Goal: Task Accomplishment & Management: Manage account settings

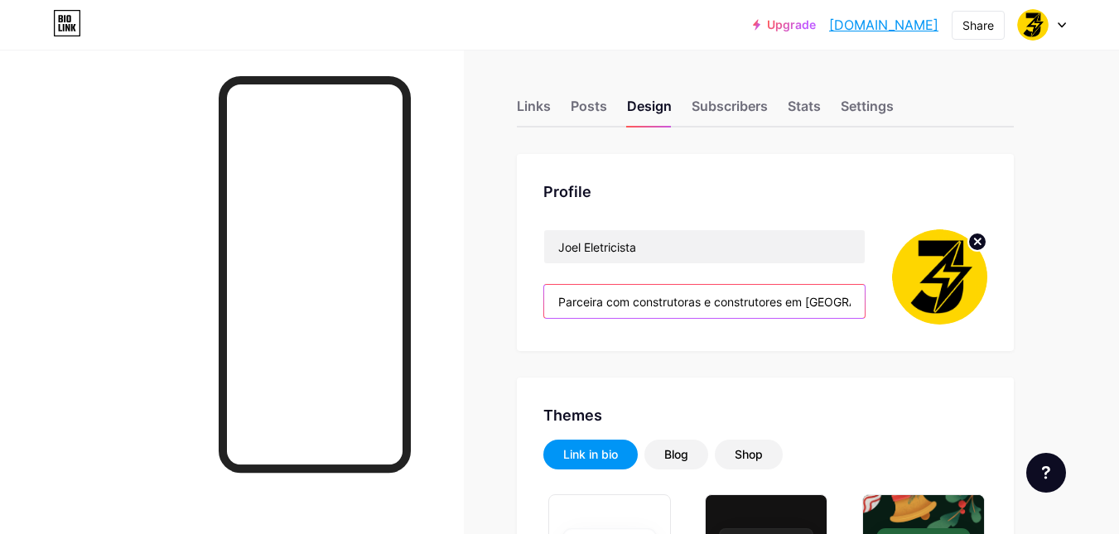
click at [620, 291] on input "Parceira com construtoras e construtores em [GEOGRAPHIC_DATA]" at bounding box center [704, 301] width 321 height 33
click at [621, 303] on input "Parceira com construtoras e construtores em [GEOGRAPHIC_DATA]" at bounding box center [704, 301] width 321 height 33
click at [730, 302] on input "Parceira com construtoras e construtores em [GEOGRAPHIC_DATA]" at bounding box center [704, 301] width 321 height 33
drag, startPoint x: 730, startPoint y: 302, endPoint x: 727, endPoint y: 343, distance: 40.7
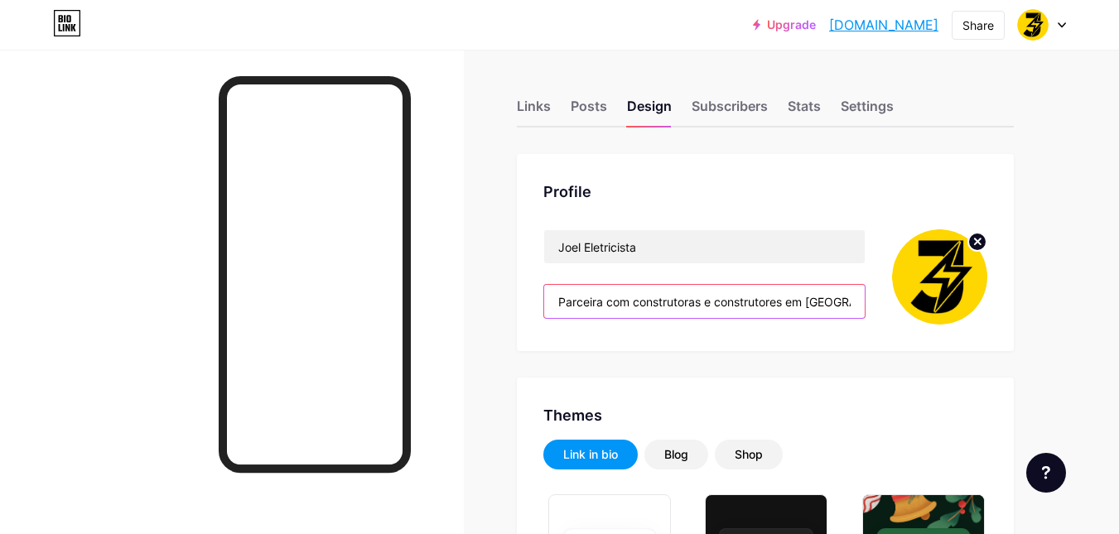
click at [730, 302] on input "Parceira com construtoras e construtores em [GEOGRAPHIC_DATA]" at bounding box center [704, 301] width 321 height 33
click at [738, 303] on input "Parceira com construtoras e construtores em [GEOGRAPHIC_DATA]" at bounding box center [704, 301] width 321 height 33
paste input "⚡ Eletricista para construções: serviços em residenciais, comerciais e industri…"
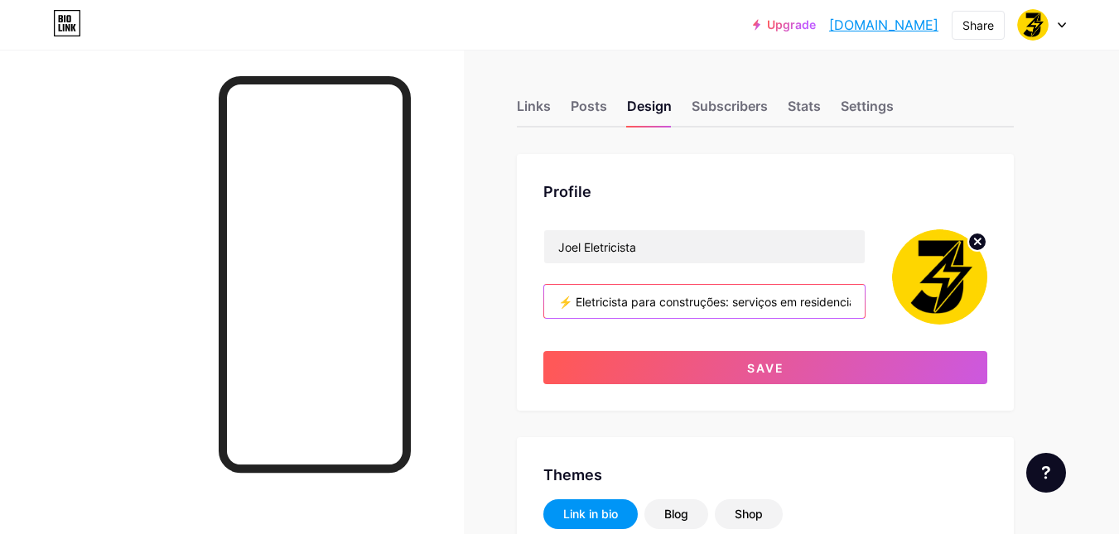
scroll to position [0, 645]
click at [531, 316] on div "Profile [PERSON_NAME] Eletricista ⚡ Eletricista para construções: serviços em r…" at bounding box center [765, 282] width 497 height 257
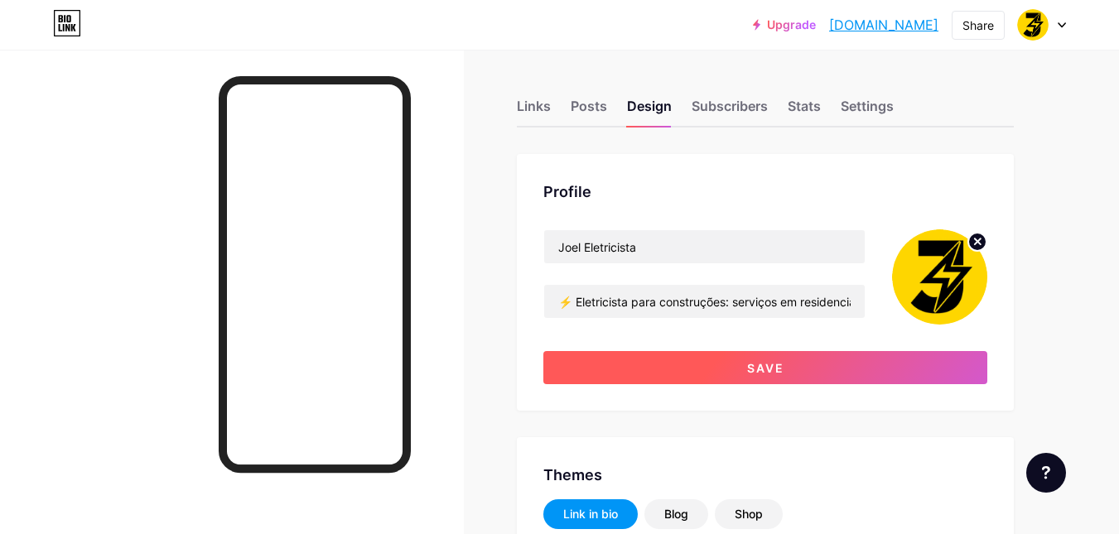
click at [669, 363] on button "Save" at bounding box center [766, 367] width 444 height 33
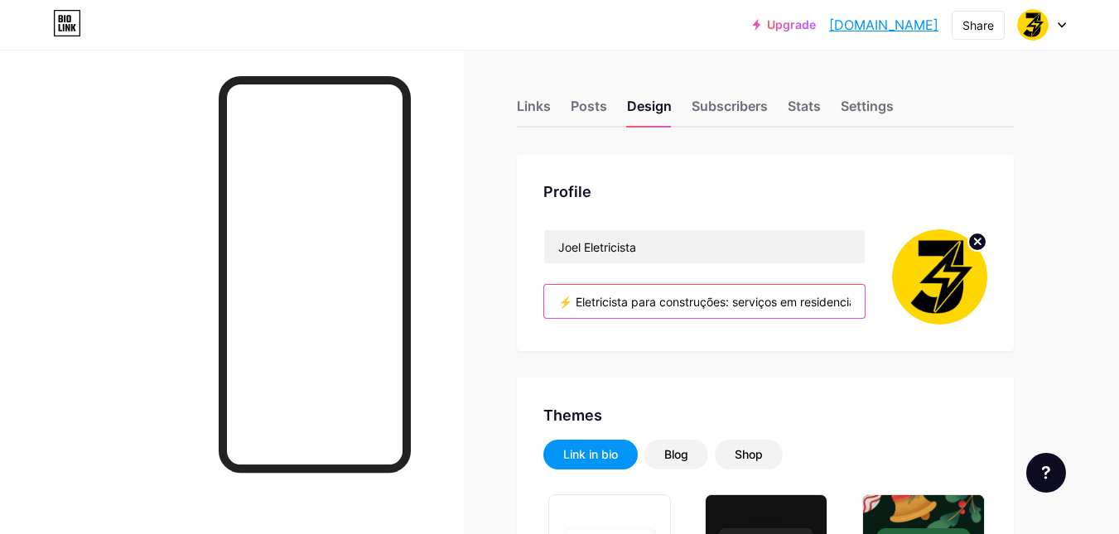
click at [621, 297] on input "⚡ Eletricista para construções: serviços em residenciais, comerciais e industri…" at bounding box center [704, 301] width 321 height 33
paste input "specializado em instalações elétricas e quadros de distribuição para construçõe…"
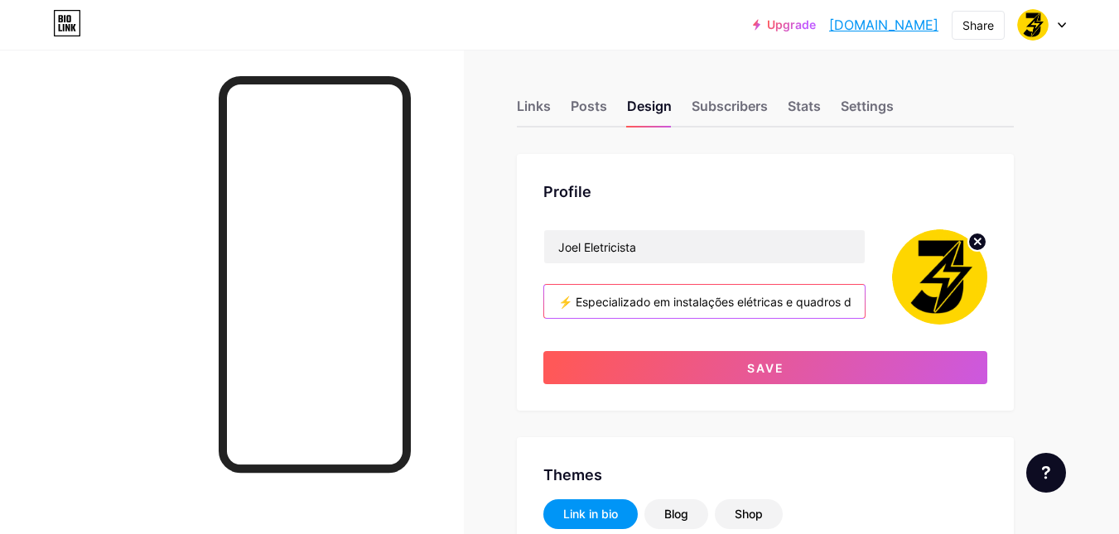
scroll to position [0, 321]
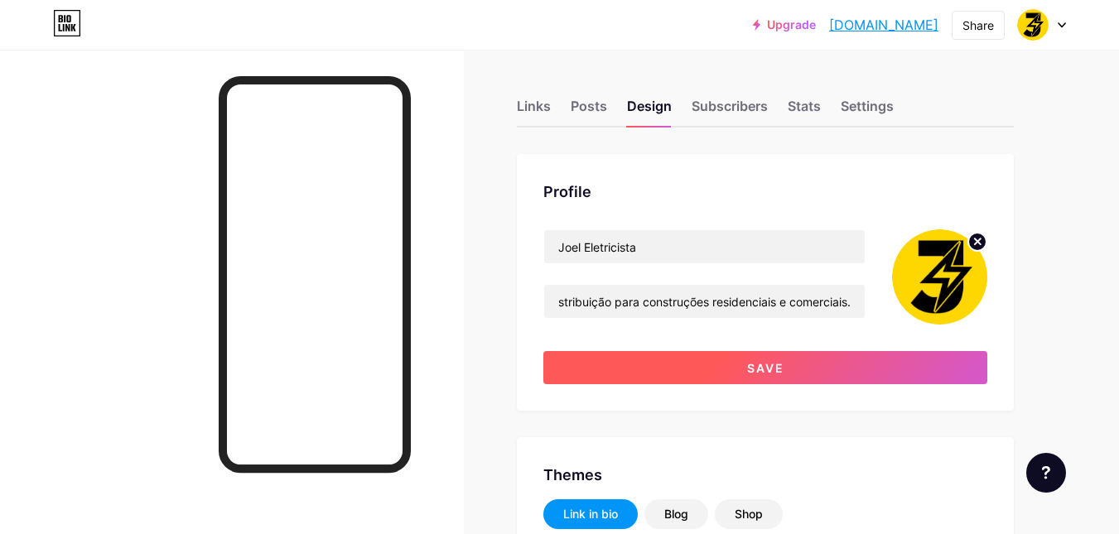
click at [659, 353] on button "Save" at bounding box center [766, 367] width 444 height 33
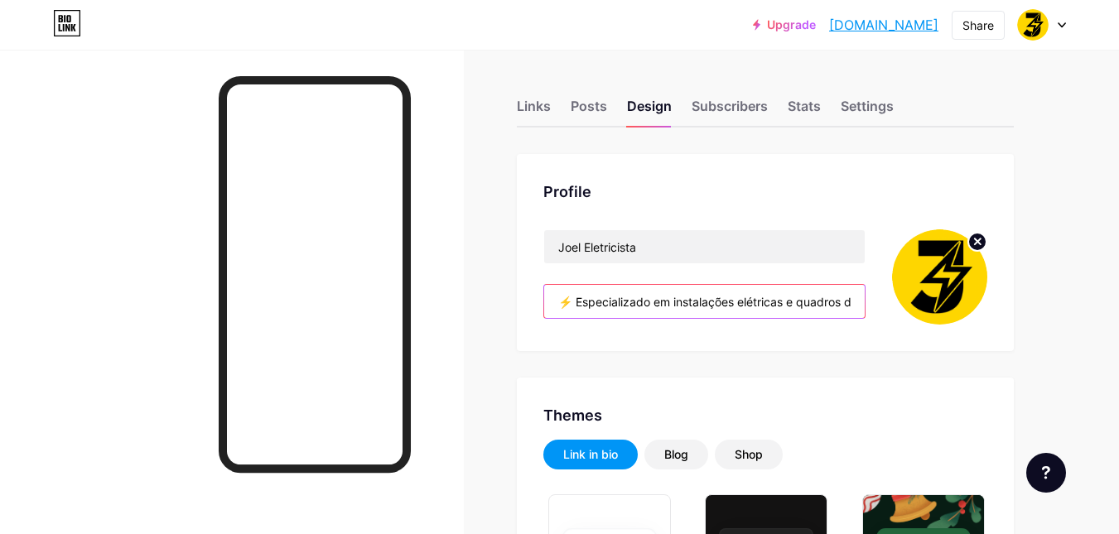
click at [612, 301] on input "⚡ Especializado em instalações elétricas e quadros de distribuição para constru…" at bounding box center [704, 301] width 321 height 33
paste input "Atendimento profissional em instalações elétricas residenciais, com qualidade, …"
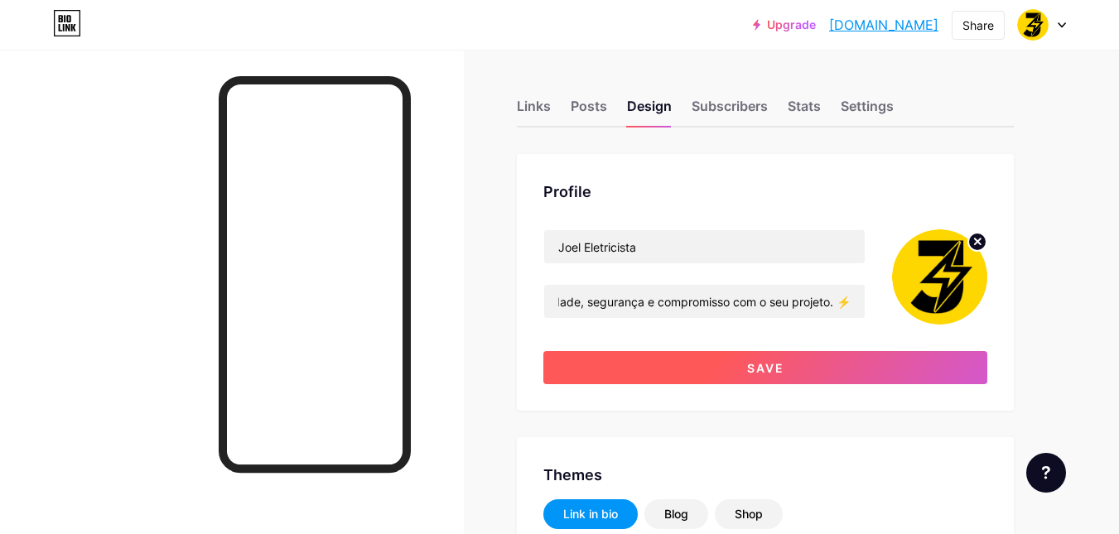
click at [642, 360] on button "Save" at bounding box center [766, 367] width 444 height 33
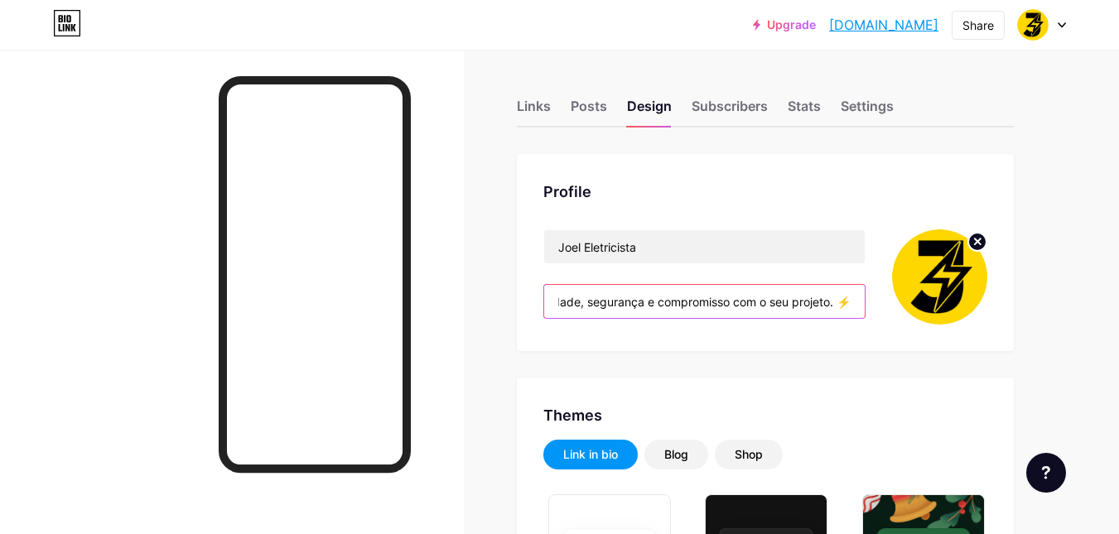
scroll to position [0, 0]
drag, startPoint x: 606, startPoint y: 302, endPoint x: 168, endPoint y: 298, distance: 437.5
drag, startPoint x: 714, startPoint y: 300, endPoint x: 580, endPoint y: 300, distance: 134.2
click at [580, 300] on input "⚡ Atendimento profissional em instalações elétricas residenciais, com qualidade…" at bounding box center [704, 301] width 321 height 33
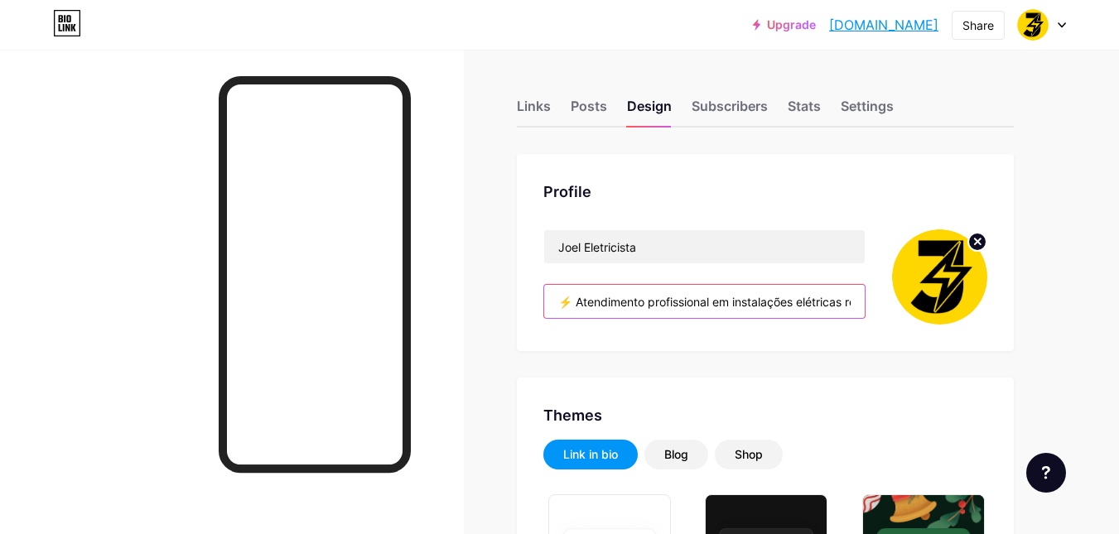
click at [634, 299] on input "⚡ Atendimento profissional em instalações elétricas residenciais, com qualidade…" at bounding box center [704, 301] width 321 height 33
paste input "text"
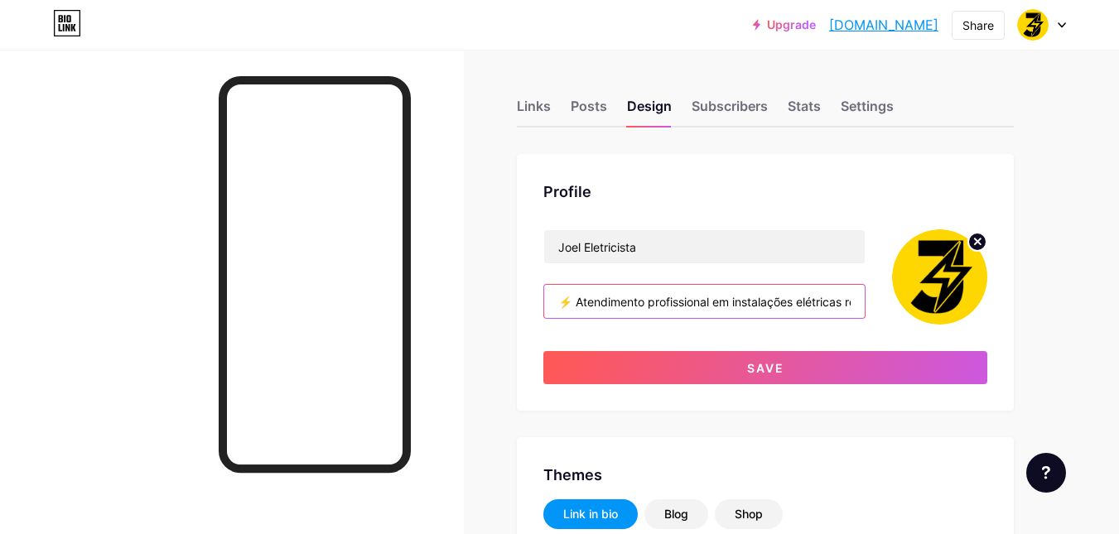
scroll to position [0, 407]
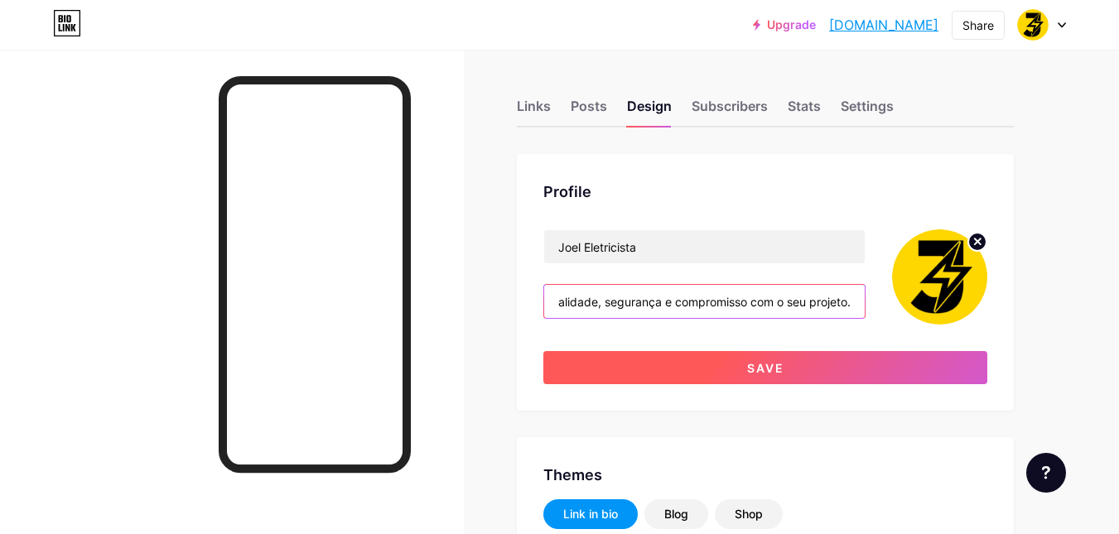
type input "⚡ Atendimento profissional em instalações elétricas residenciais, com qualidade…"
click at [659, 361] on button "Save" at bounding box center [766, 367] width 444 height 33
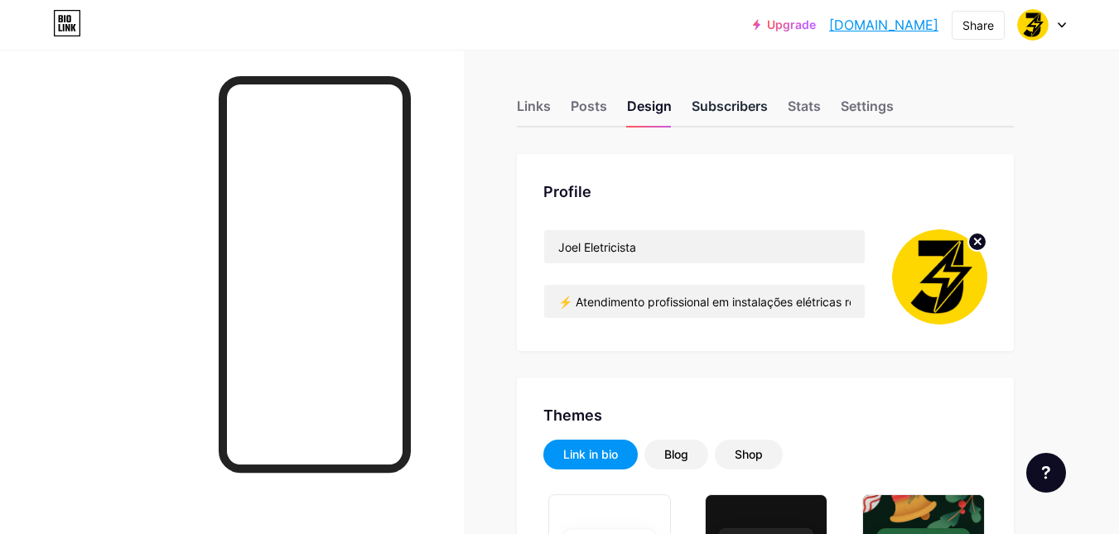
click at [721, 116] on div "Subscribers" at bounding box center [730, 111] width 76 height 30
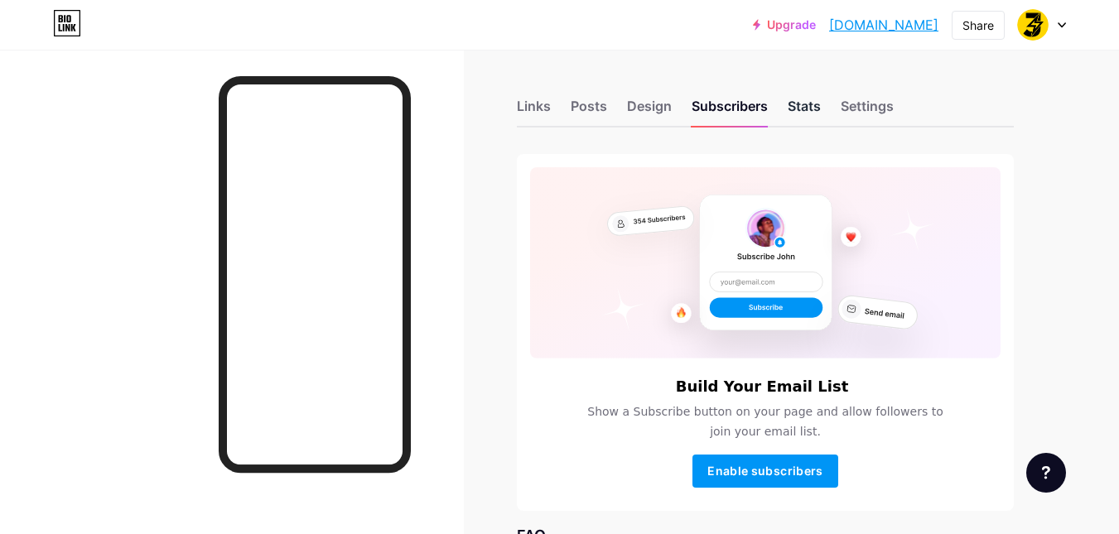
click at [794, 104] on div "Stats" at bounding box center [804, 111] width 33 height 30
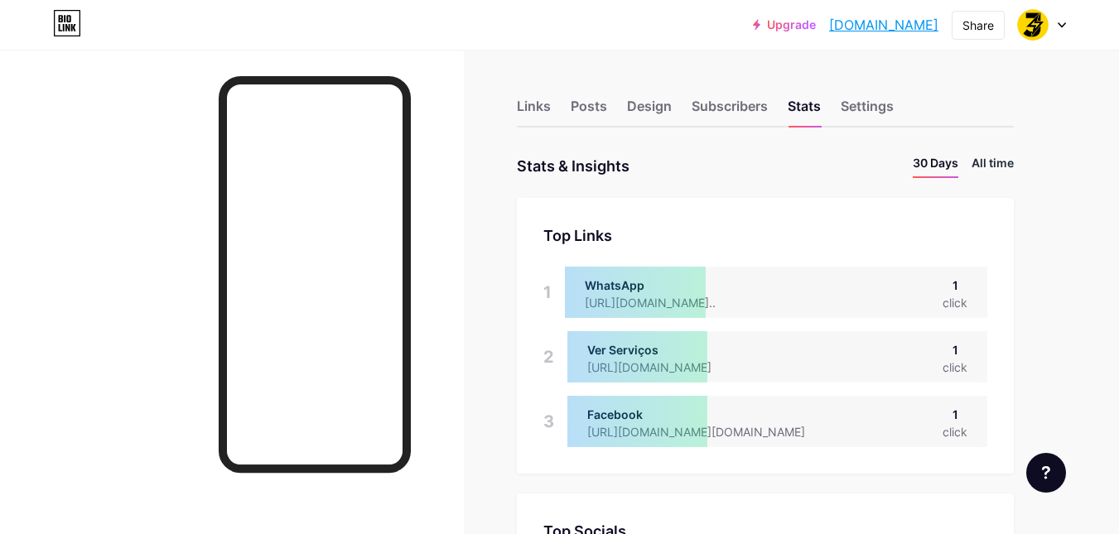
click at [993, 159] on li "All time" at bounding box center [993, 166] width 42 height 24
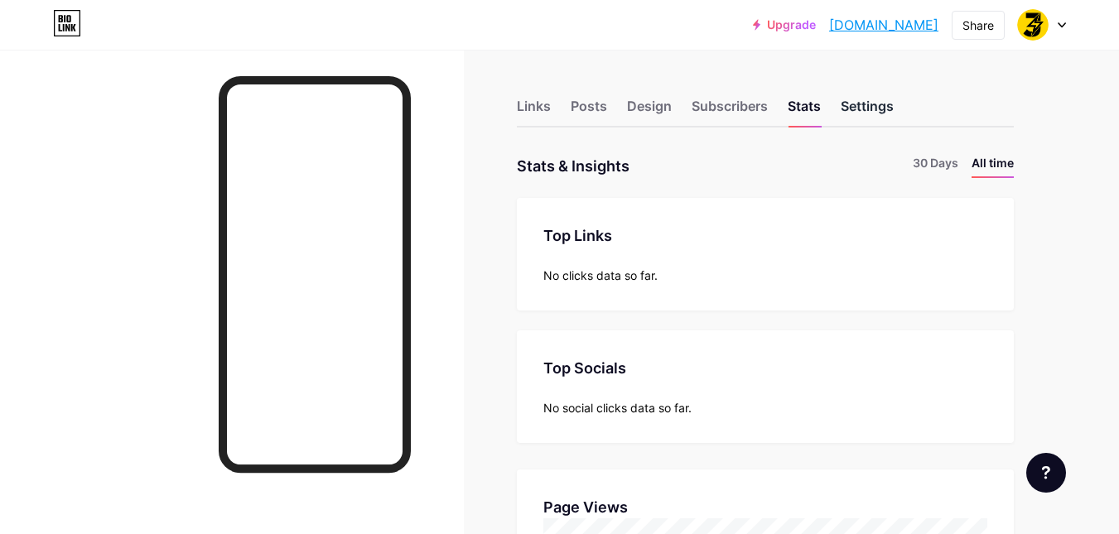
click at [862, 107] on div "Settings" at bounding box center [867, 111] width 53 height 30
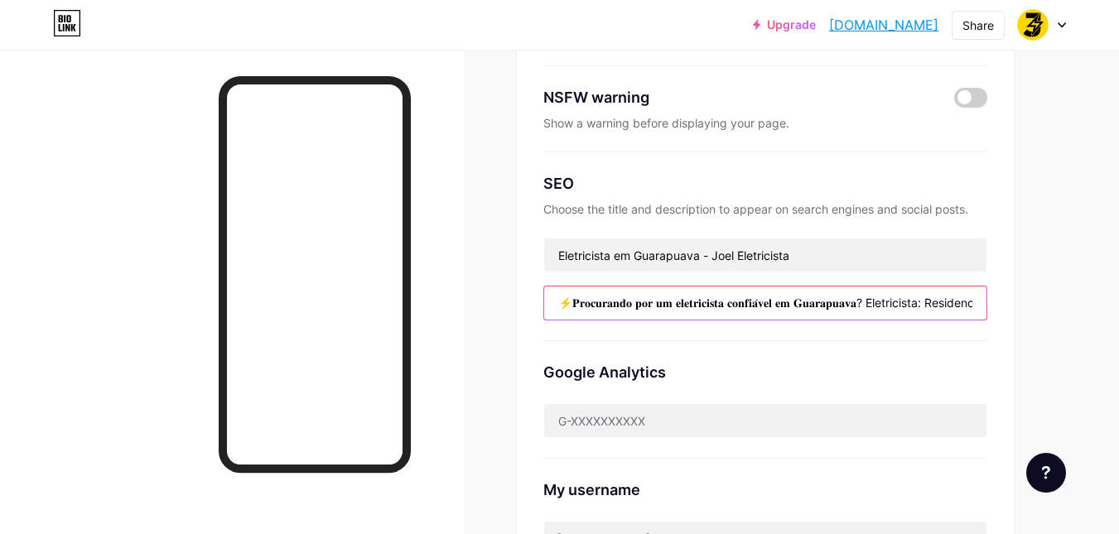
drag, startPoint x: 690, startPoint y: 304, endPoint x: 476, endPoint y: 307, distance: 213.8
click at [476, 307] on div "Links Posts Design Subscribers Stats Settings Preferred link This is an aesthet…" at bounding box center [542, 431] width 1084 height 1260
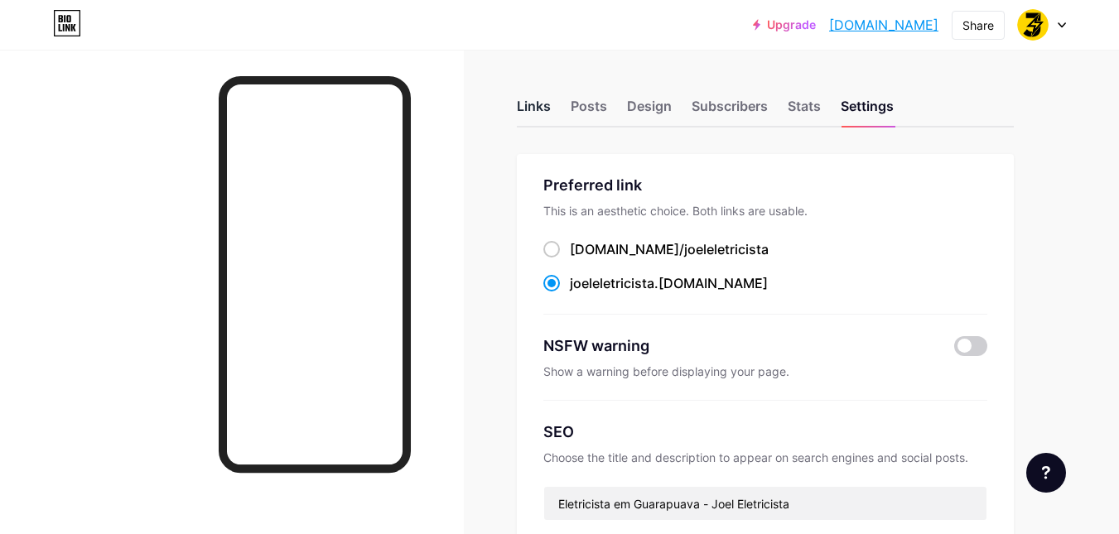
click at [530, 101] on div "Links" at bounding box center [534, 111] width 34 height 30
